Goal: Check status: Check status

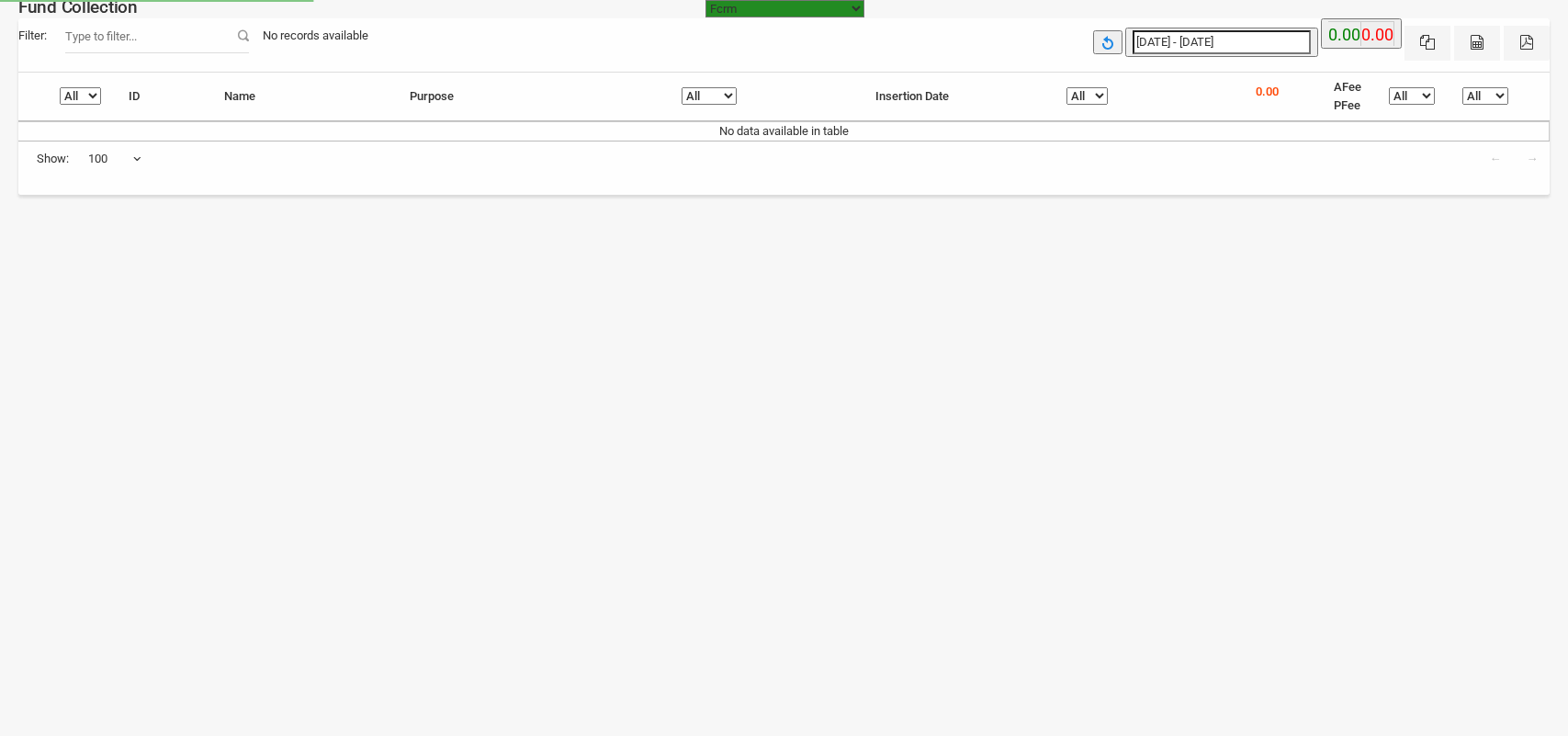
select select "[URL][DOMAIN_NAME]"
select select "100"
type input "[DATE]"
click at [1207, 34] on input "[DATE] - [DATE]" at bounding box center [1221, 42] width 178 height 24
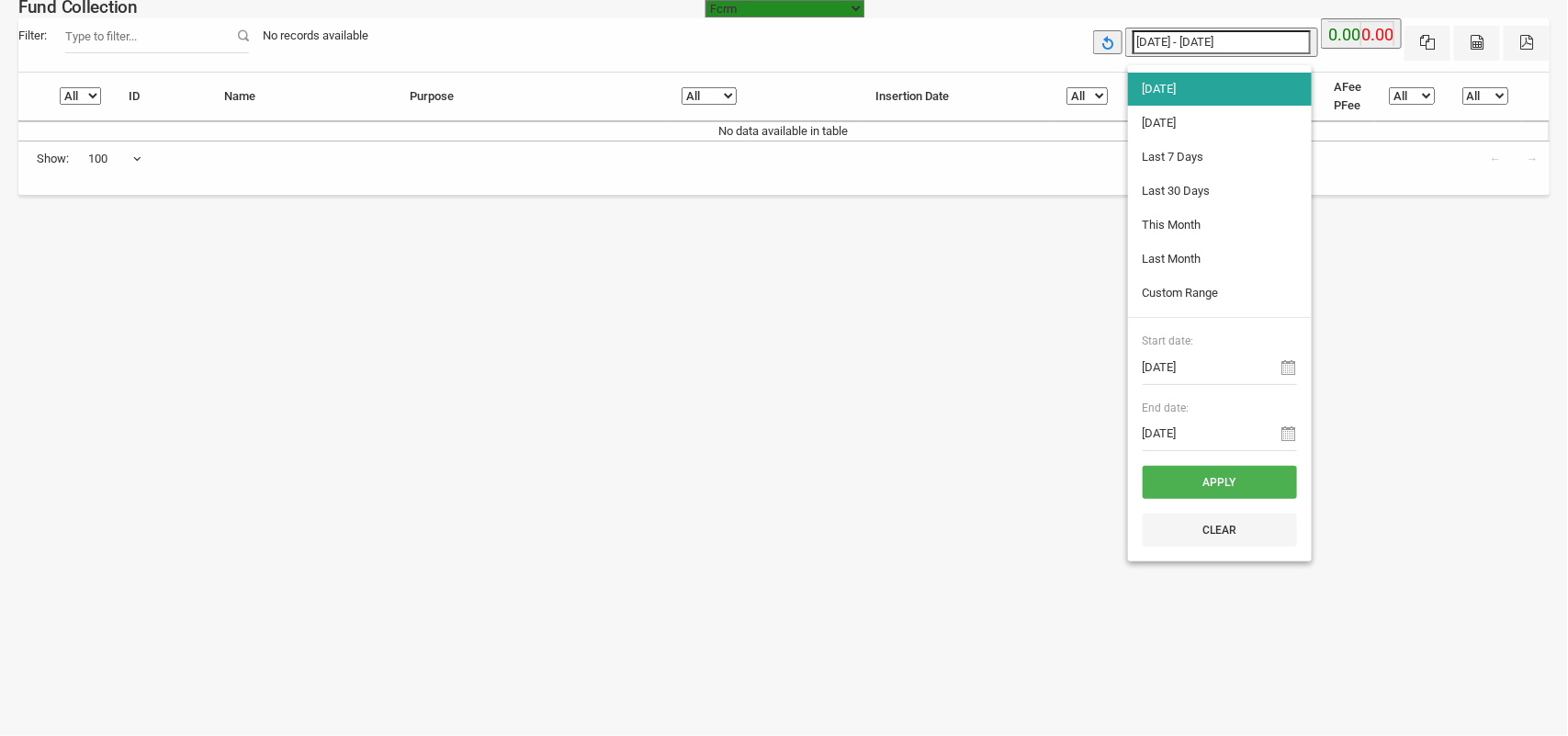
type input "[DATE]"
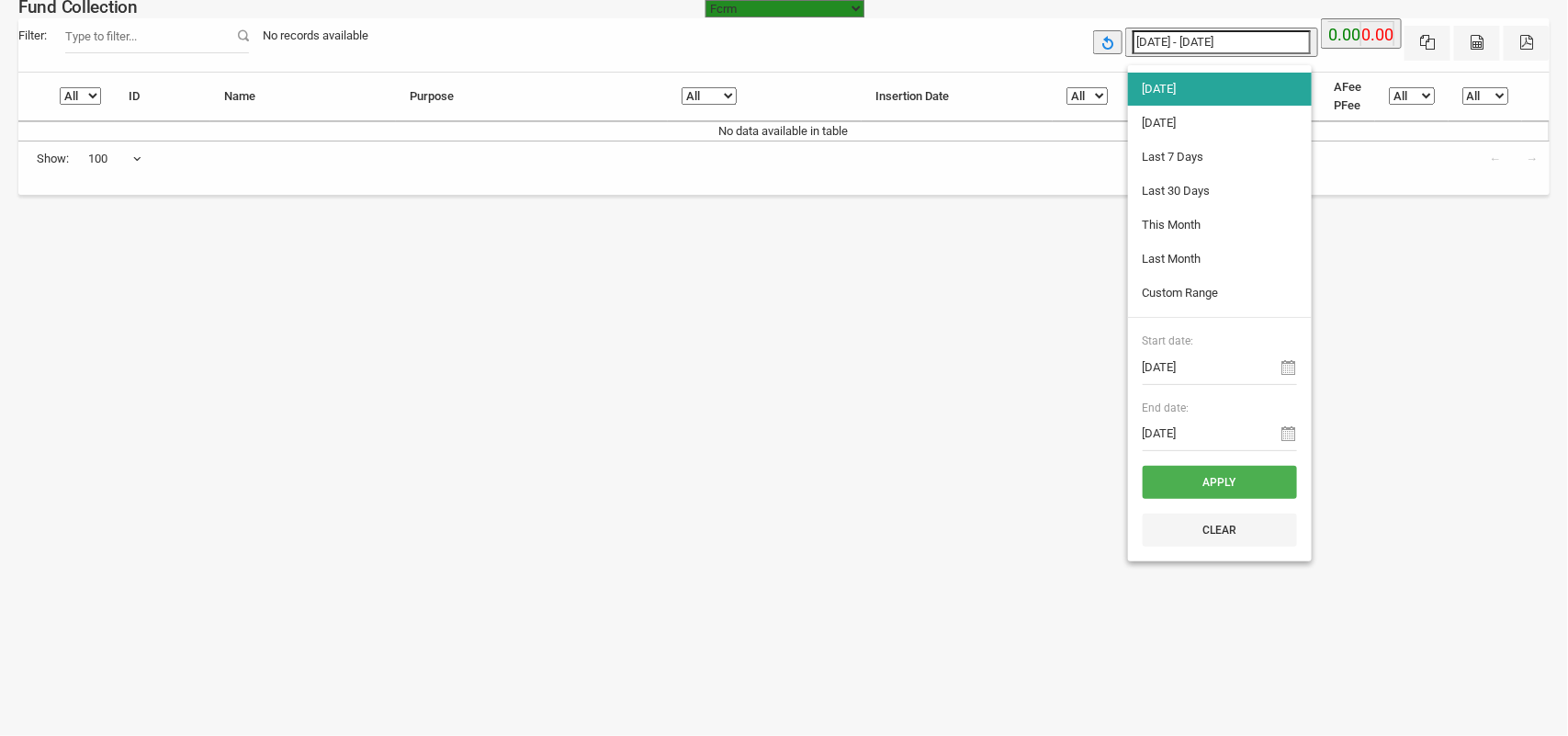
type input "[DATE]"
click at [1207, 121] on li "[DATE]" at bounding box center [1219, 123] width 184 height 33
type input "[DATE] - [DATE]"
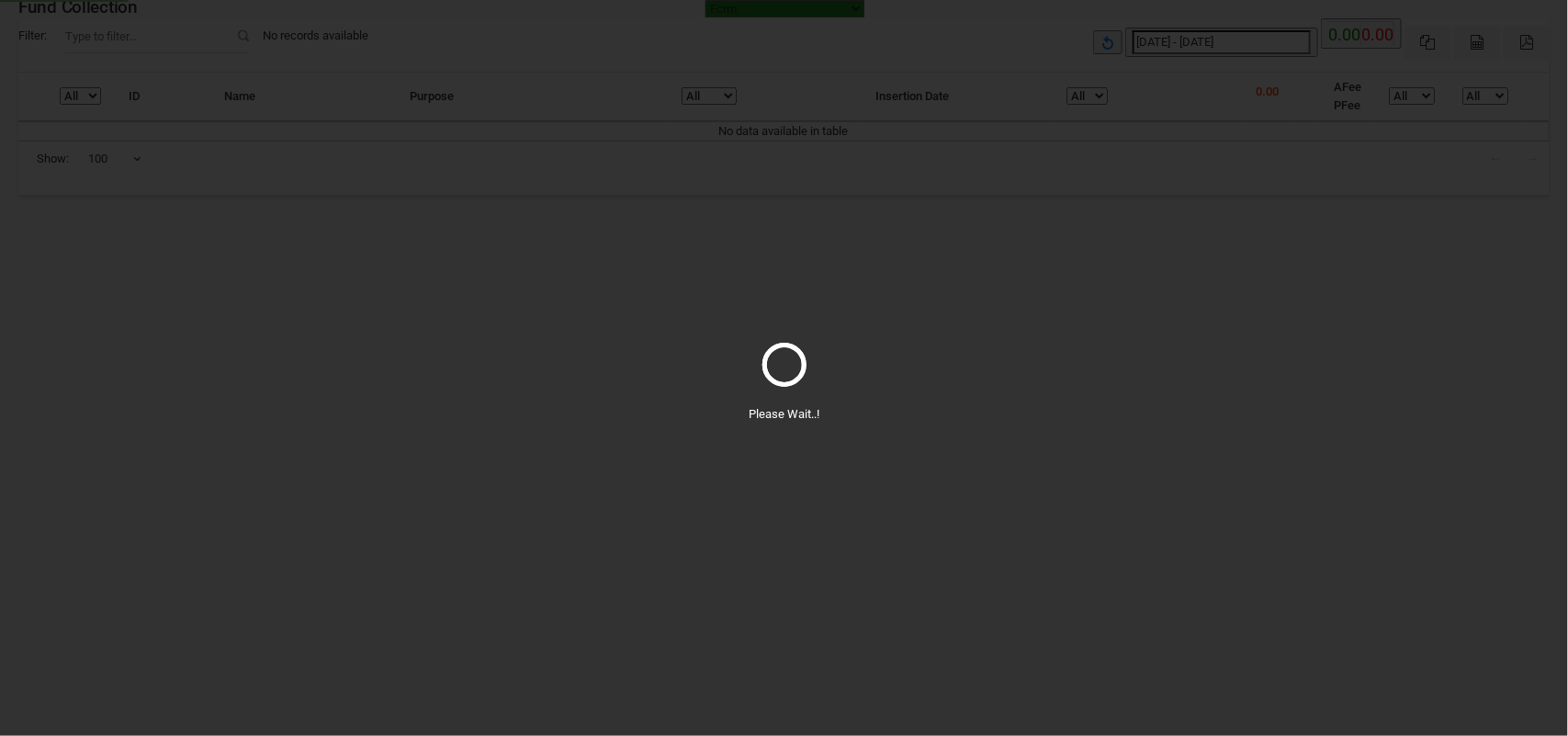
select select "100"
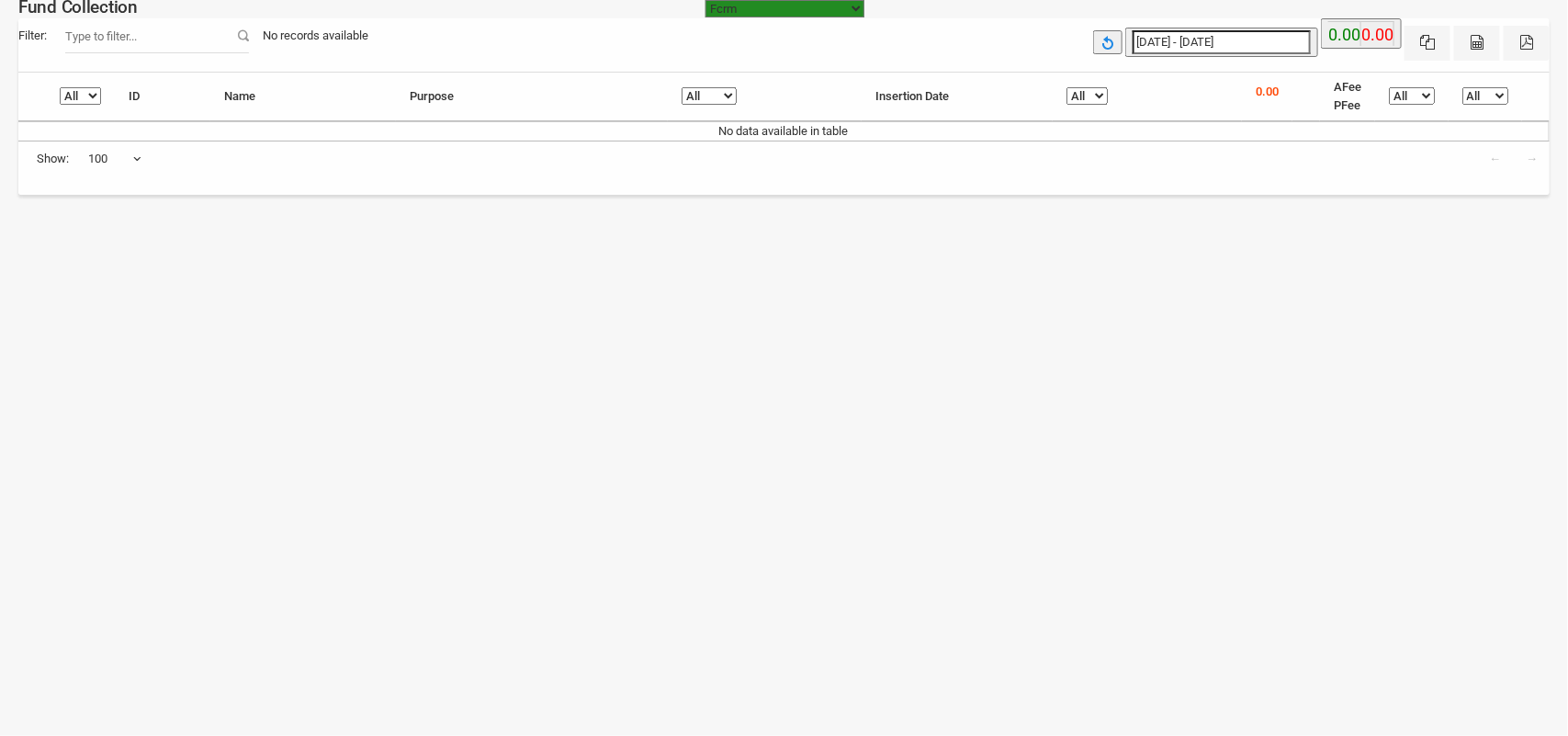
type input "[DATE]"
click at [1240, 44] on input "[DATE] - [DATE]" at bounding box center [1221, 42] width 178 height 24
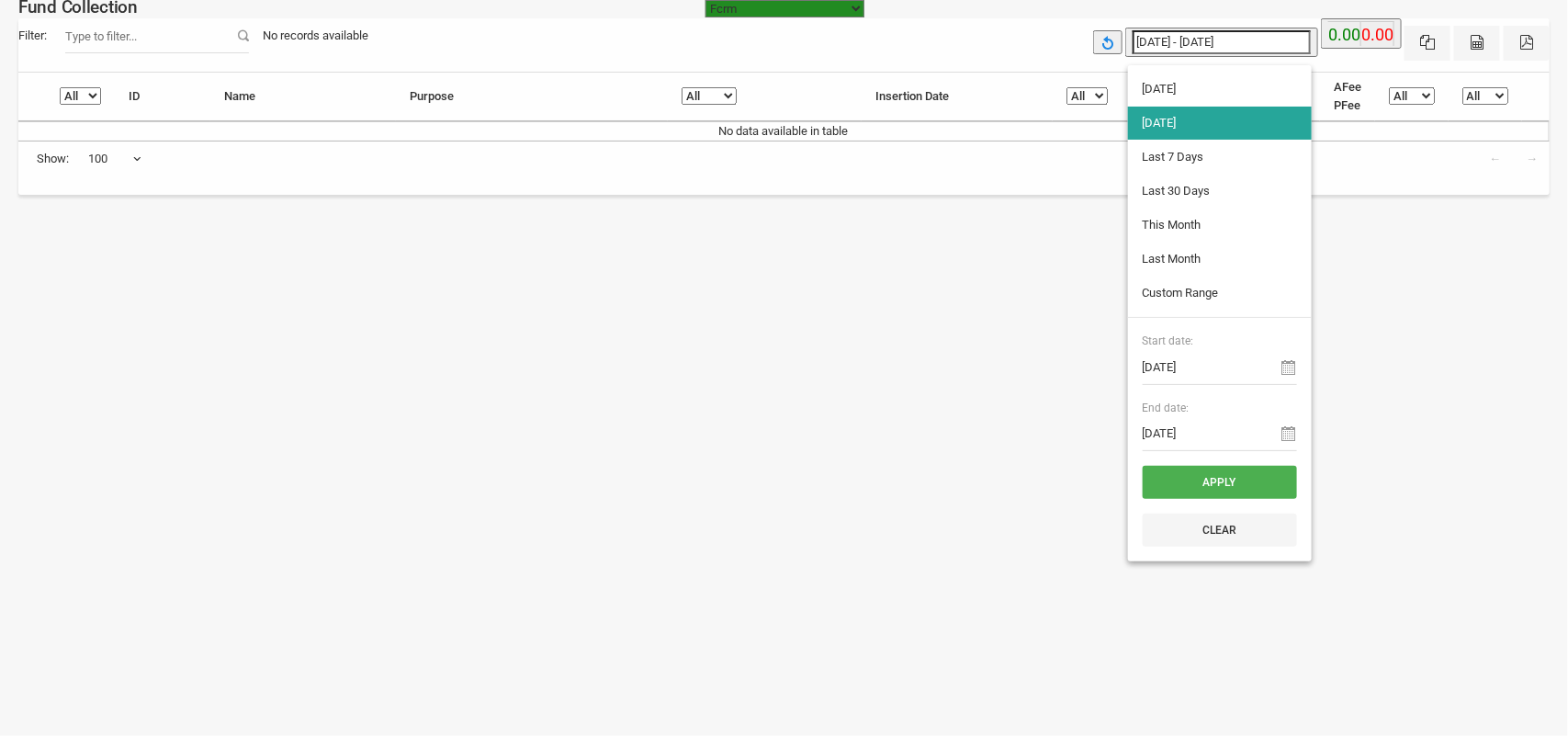
type input "[DATE]"
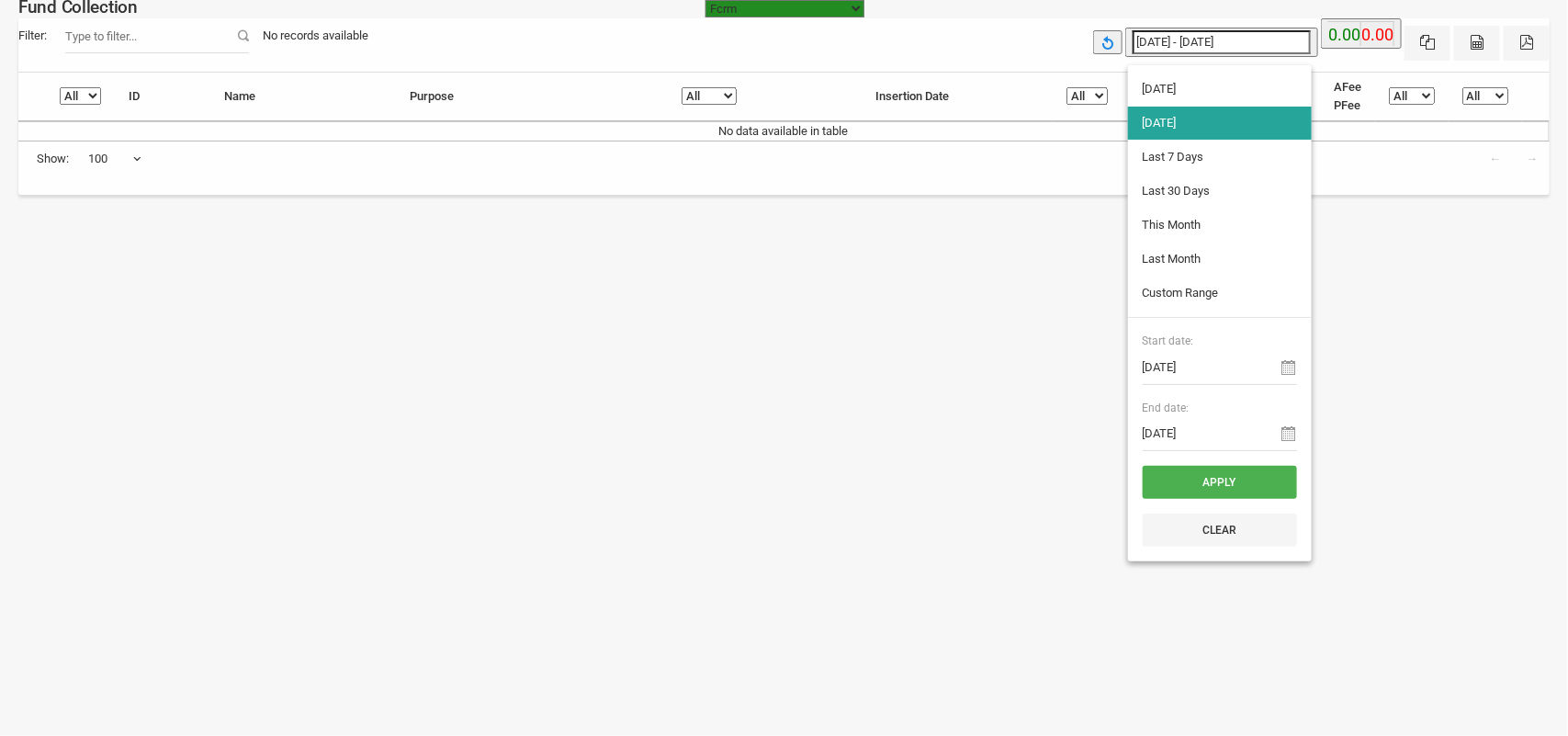
type input "[DATE]"
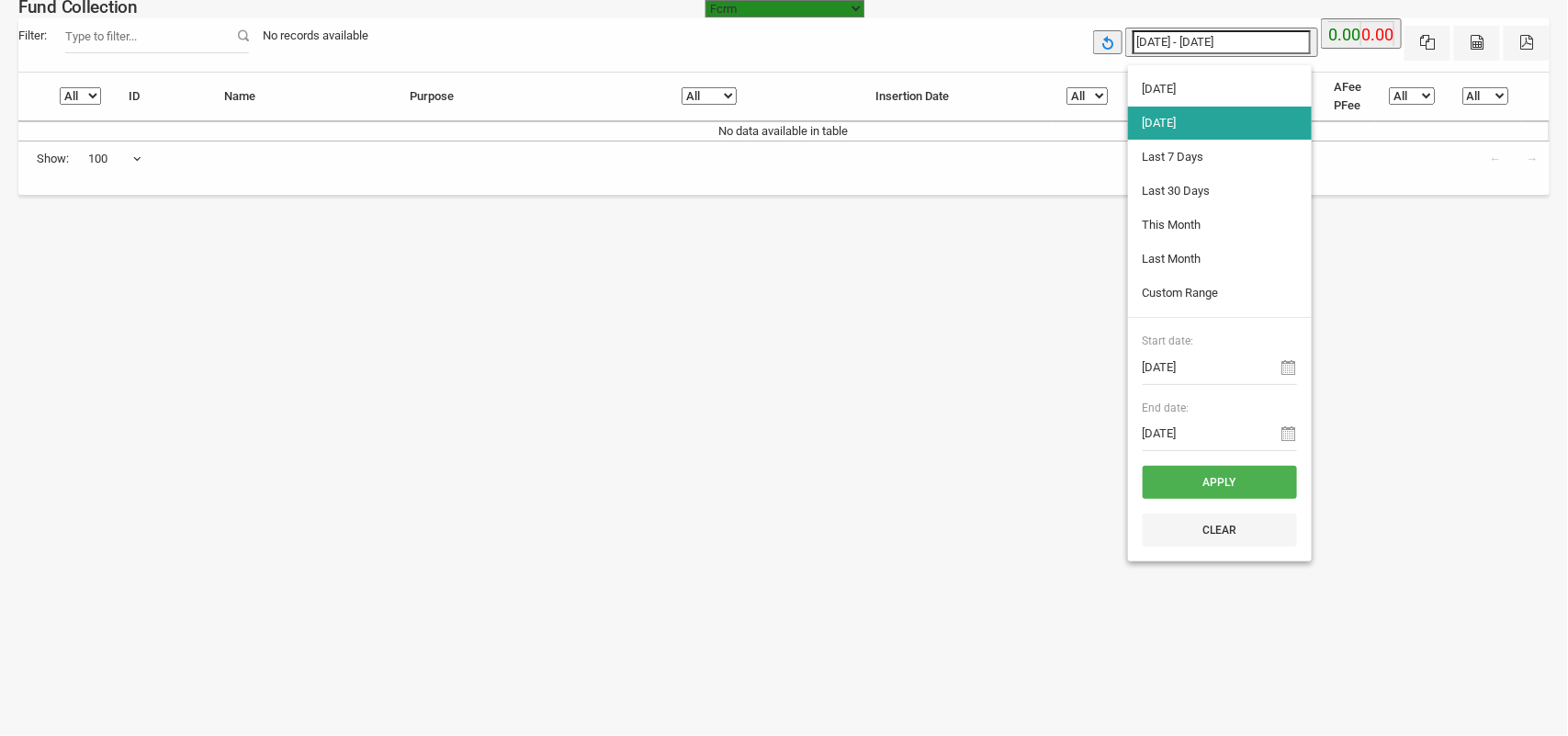
type input "[DATE]"
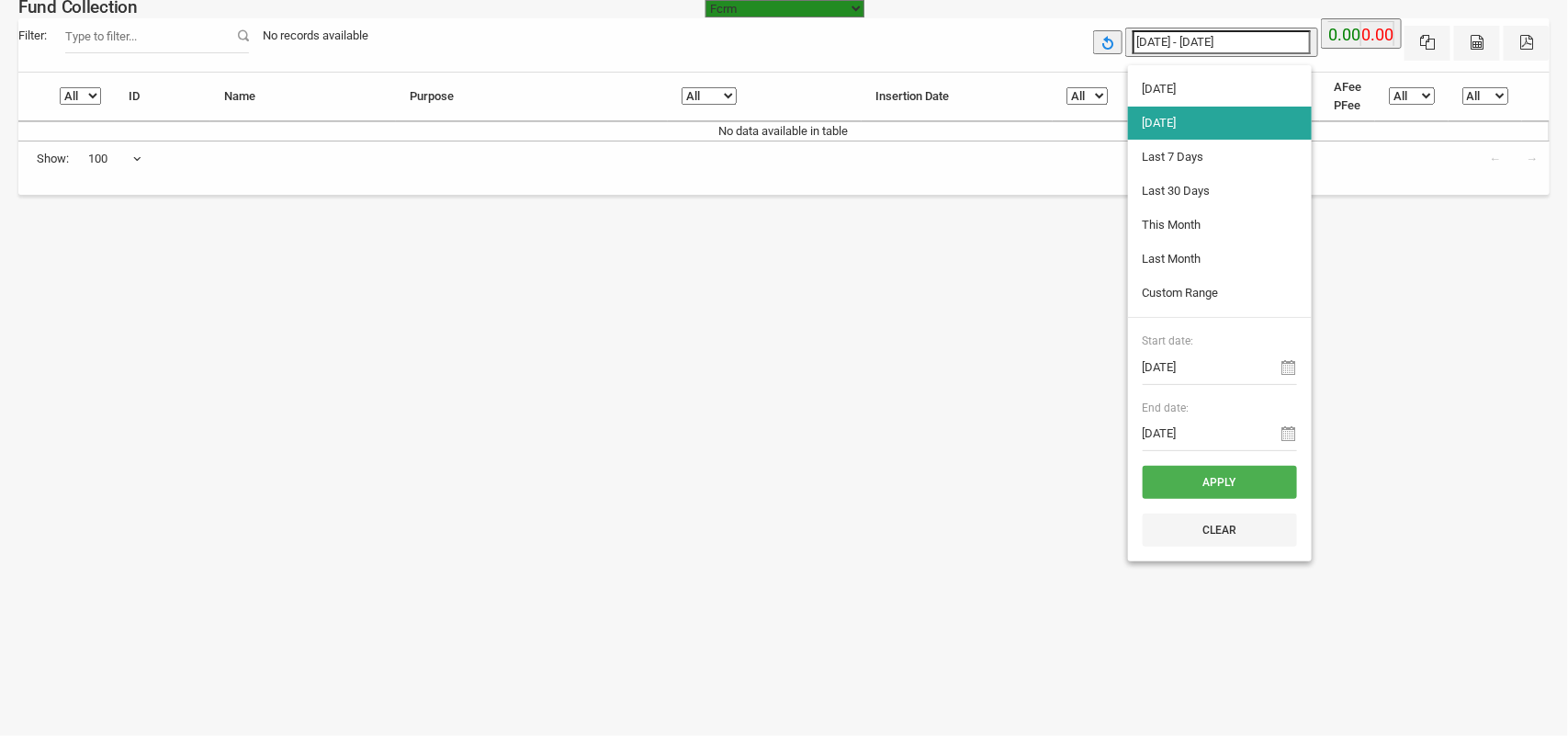
type input "[DATE]"
click at [1206, 303] on li "Custom Range" at bounding box center [1219, 293] width 184 height 33
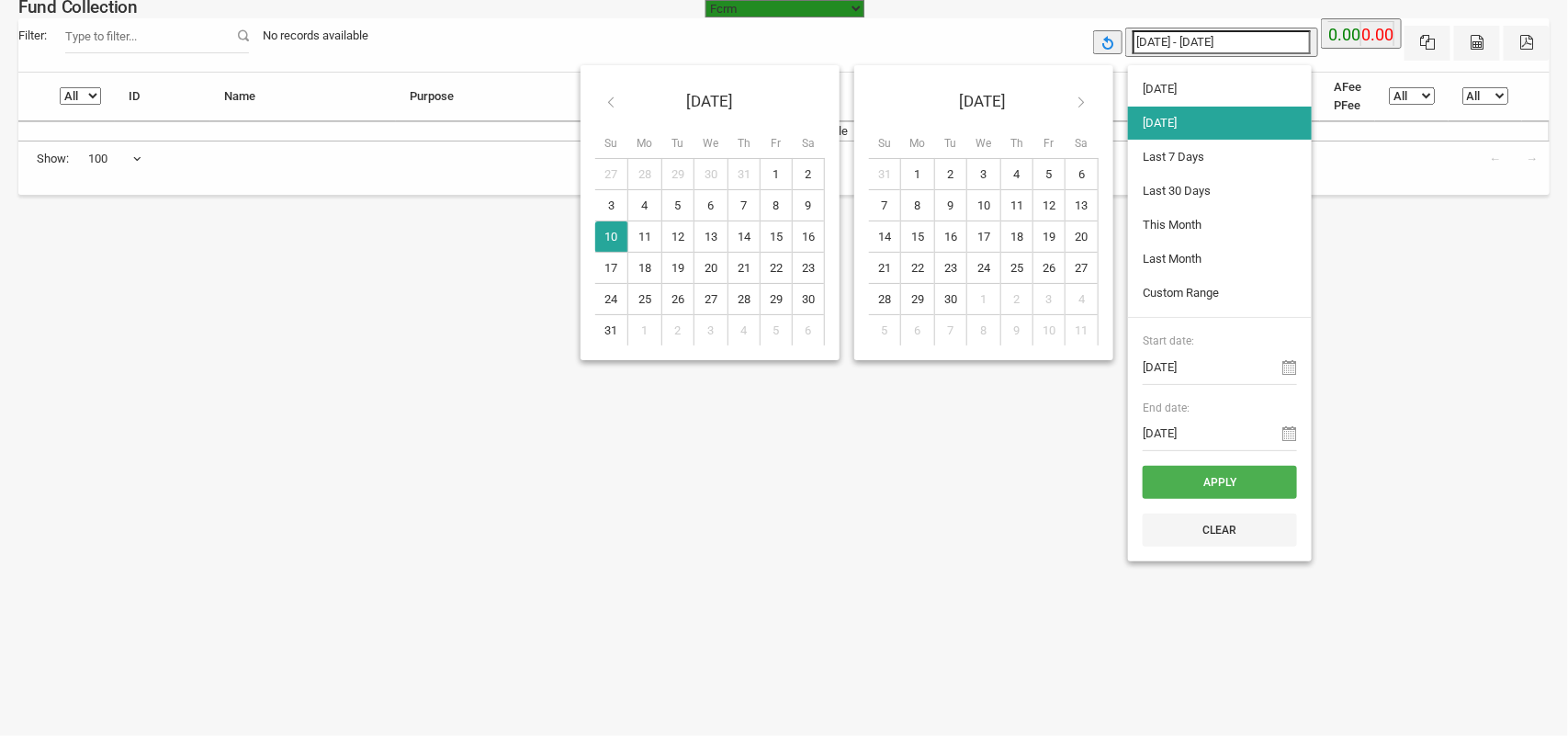
type input "[DATE]"
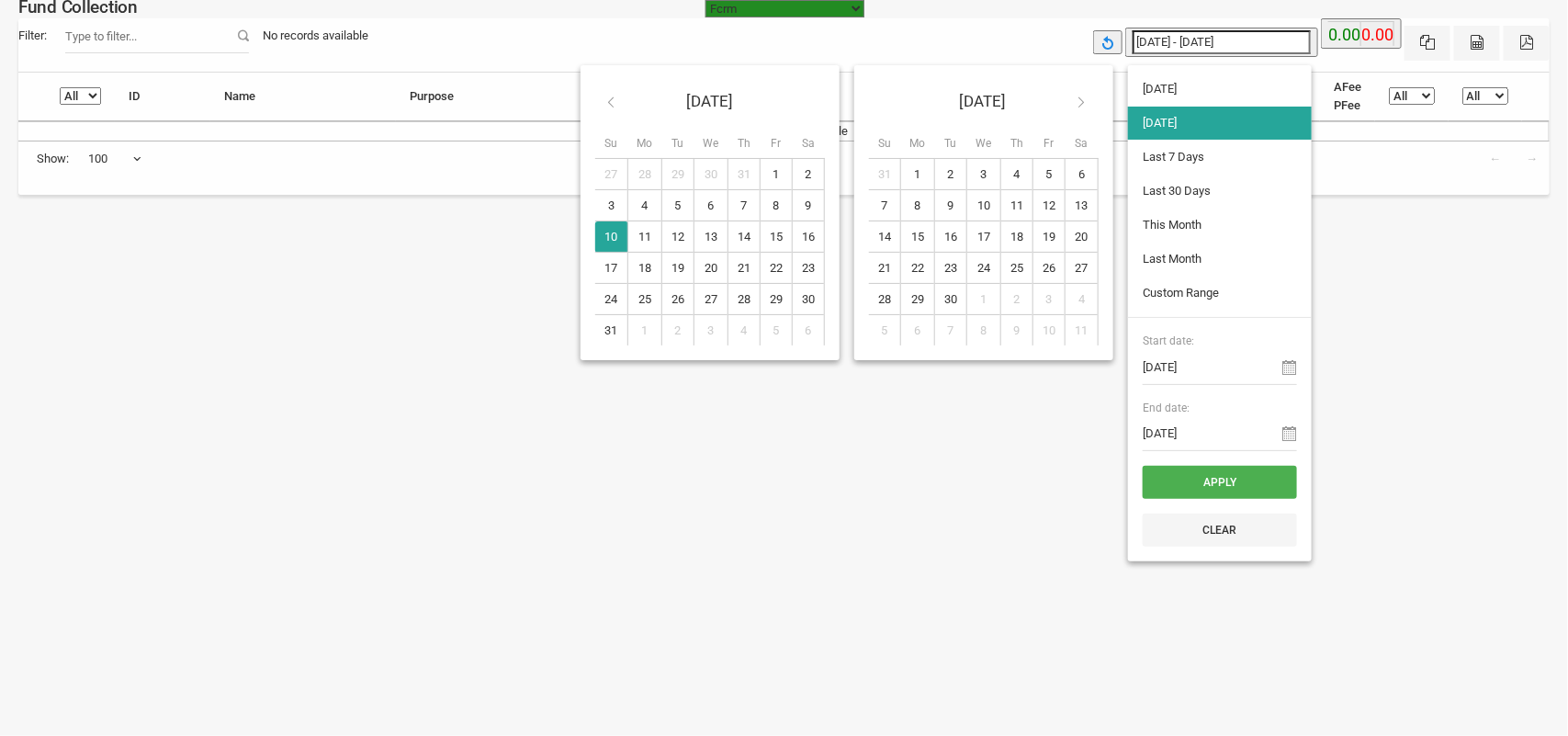
type input "[DATE]"
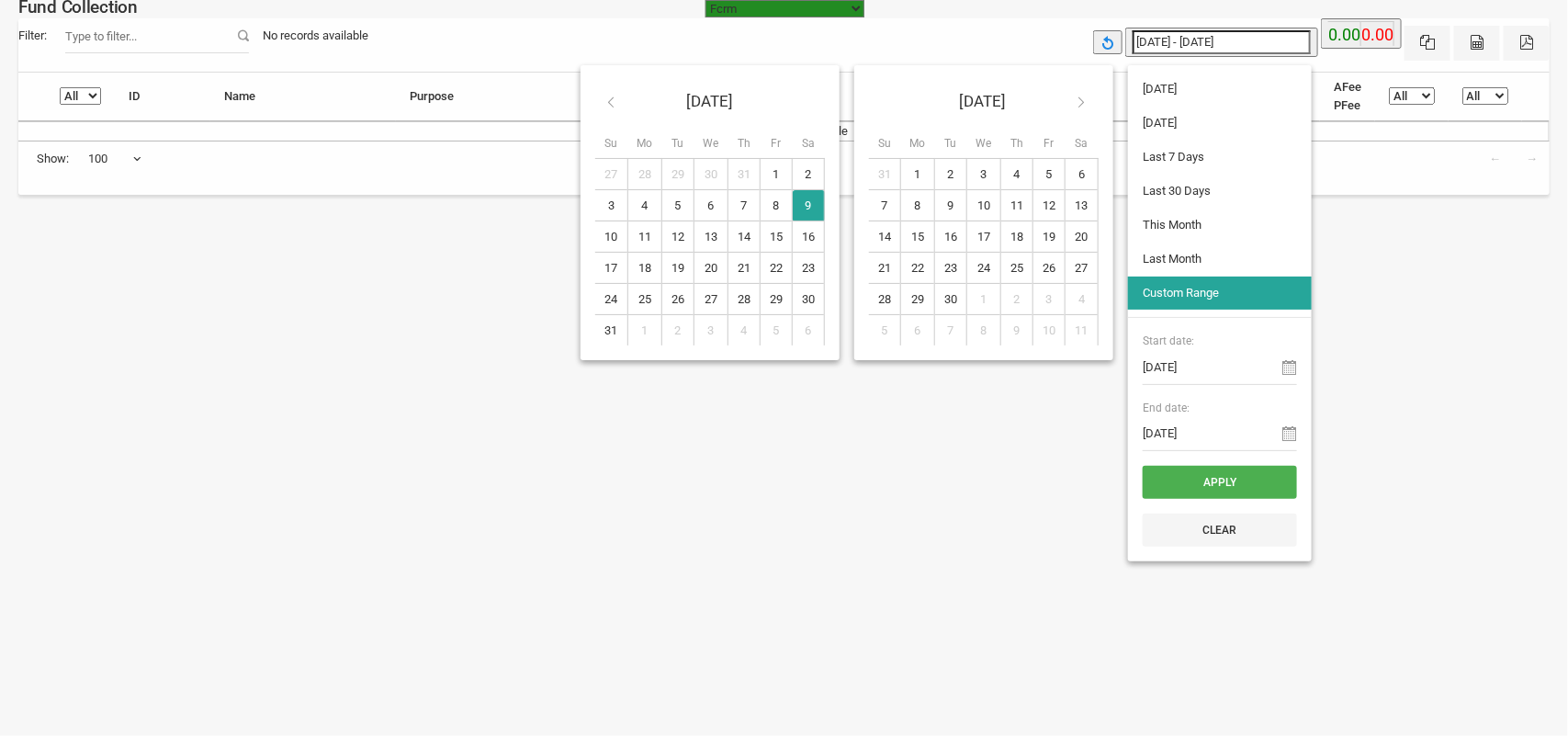
type input "[DATE]"
click at [1247, 480] on button "Apply" at bounding box center [1219, 482] width 154 height 33
type input "[DATE] - [DATE]"
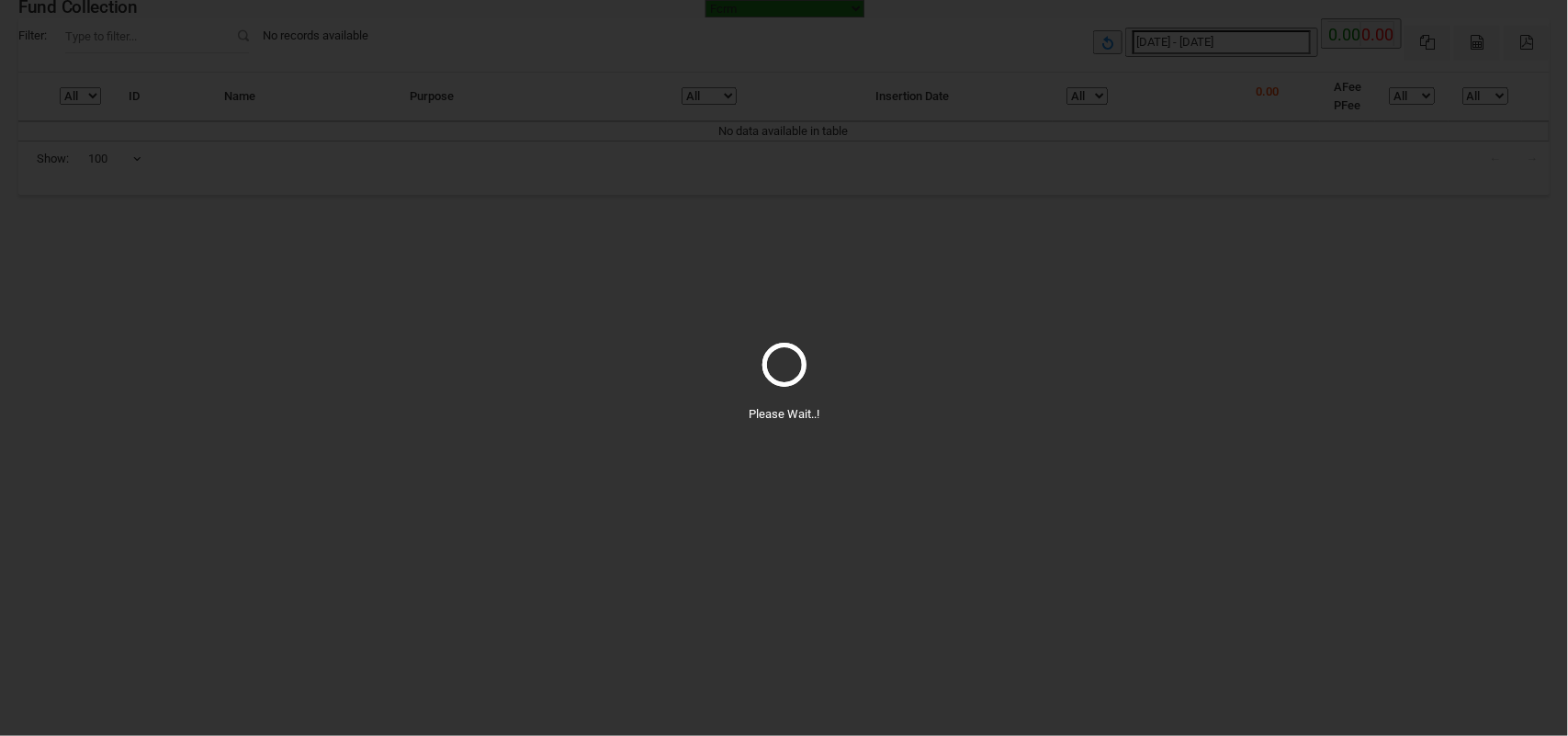
select select "100"
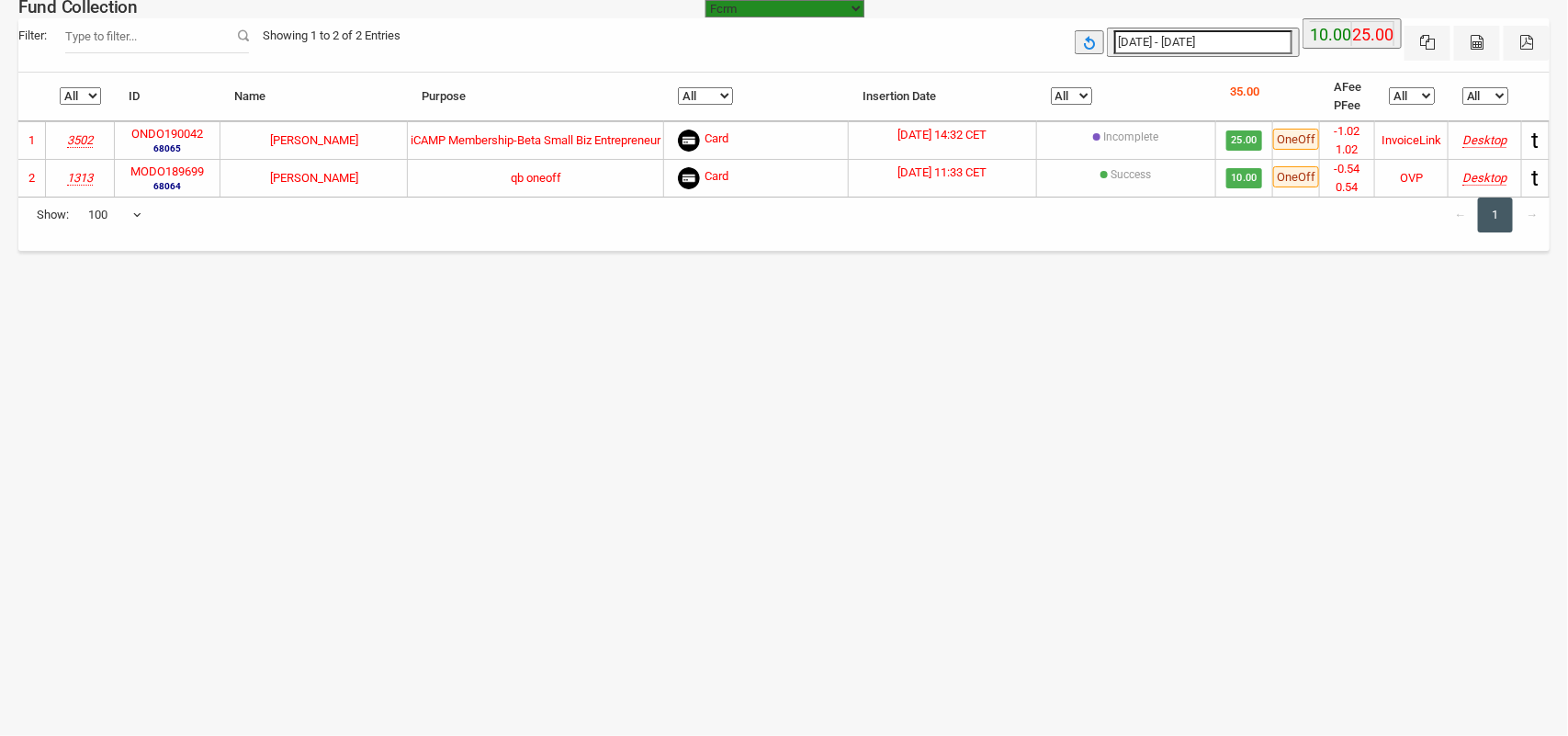
click at [166, 134] on label "ONDO190042" at bounding box center [167, 134] width 72 height 18
